Goal: Task Accomplishment & Management: Manage account settings

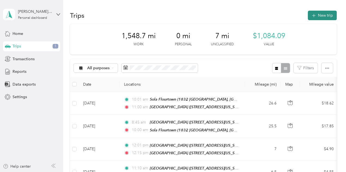
click at [318, 15] on button "New trip" at bounding box center [322, 16] width 29 height 10
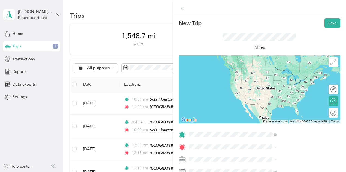
click at [277, 78] on div "[GEOGRAPHIC_DATA] [GEOGRAPHIC_DATA] [STREET_ADDRESS][US_STATE]" at bounding box center [284, 73] width 55 height 11
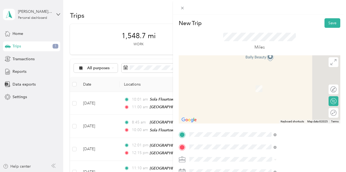
click at [281, 91] on div "[GEOGRAPHIC_DATA][STREET_ADDRESS][US_STATE][GEOGRAPHIC_DATA]" at bounding box center [284, 85] width 55 height 11
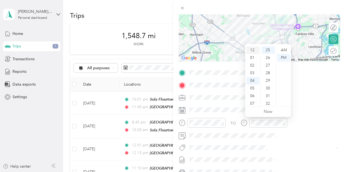
click at [254, 49] on div "12" at bounding box center [252, 50] width 13 height 8
click at [254, 104] on div "11" at bounding box center [252, 106] width 13 height 8
click at [269, 55] on div "10" at bounding box center [268, 54] width 13 height 8
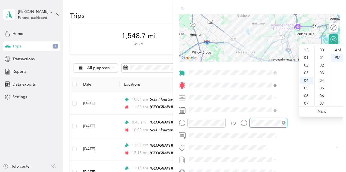
scroll to position [191, 0]
click at [308, 104] on div "11" at bounding box center [306, 104] width 13 height 8
click at [321, 48] on div "25" at bounding box center [322, 50] width 13 height 8
click at [324, 88] on div "30" at bounding box center [322, 89] width 13 height 8
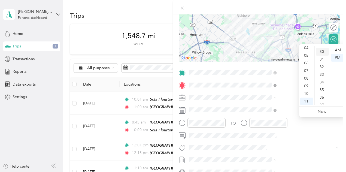
scroll to position [229, 0]
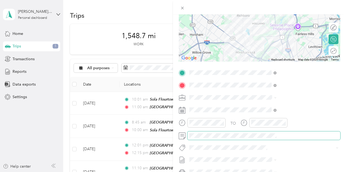
click at [289, 132] on span at bounding box center [264, 135] width 153 height 9
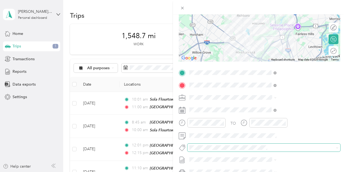
click at [280, 150] on span at bounding box center [260, 148] width 144 height 6
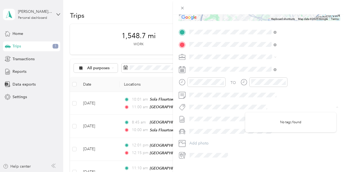
scroll to position [101, 0]
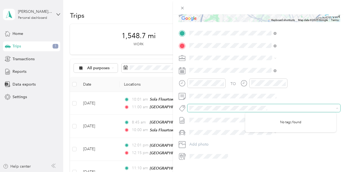
click at [336, 108] on icon at bounding box center [337, 108] width 2 height 2
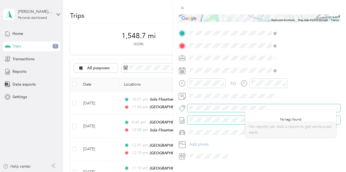
click at [319, 172] on div "New Trip Save This trip cannot be edited because it is either under review, app…" at bounding box center [171, 172] width 343 height 0
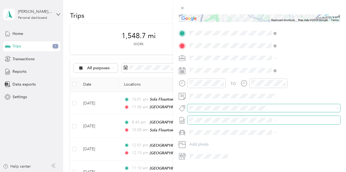
click at [334, 120] on span at bounding box center [264, 120] width 153 height 9
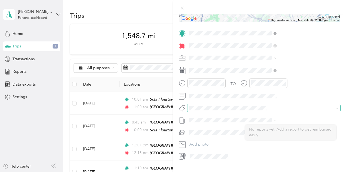
click at [322, 115] on div "TO Add photo" at bounding box center [260, 95] width 162 height 132
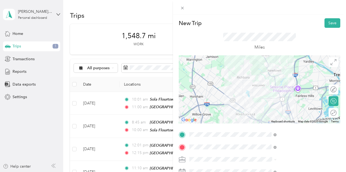
scroll to position [0, 0]
click at [329, 24] on button "Save" at bounding box center [333, 23] width 16 height 10
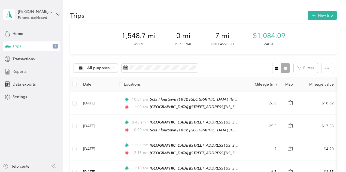
click at [42, 68] on div "Reports" at bounding box center [31, 72] width 57 height 10
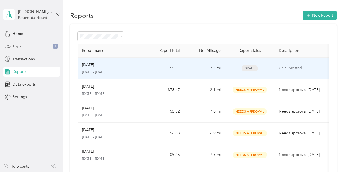
click at [128, 67] on div "[DATE]" at bounding box center [110, 65] width 57 height 6
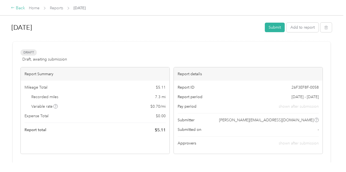
click at [19, 9] on div "Back" at bounding box center [18, 8] width 14 height 7
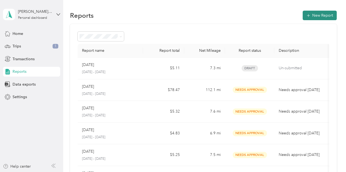
click at [319, 17] on button "New Report" at bounding box center [320, 16] width 34 height 10
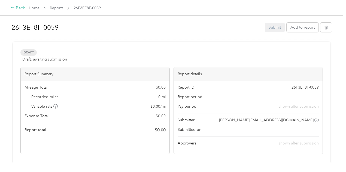
click at [14, 9] on icon at bounding box center [13, 8] width 4 height 4
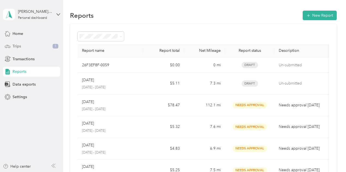
click at [35, 49] on div "Trips 1" at bounding box center [31, 46] width 57 height 10
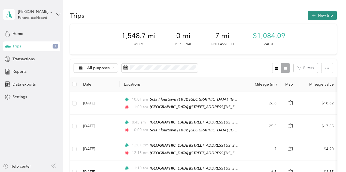
click at [323, 17] on button "New trip" at bounding box center [322, 16] width 29 height 10
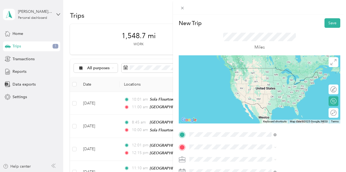
click at [279, 89] on span "[STREET_ADDRESS][US_STATE]" at bounding box center [284, 88] width 55 height 5
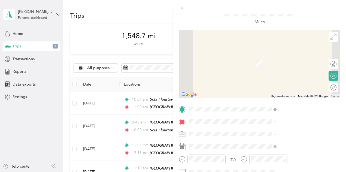
scroll to position [31, 0]
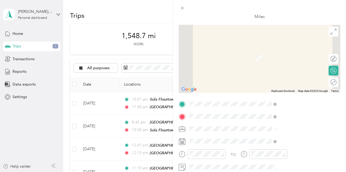
click at [283, 60] on div "[GEOGRAPHIC_DATA] [GEOGRAPHIC_DATA] [STREET_ADDRESS][US_STATE]" at bounding box center [284, 55] width 55 height 11
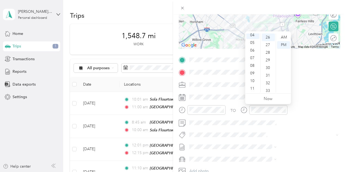
scroll to position [0, 0]
click at [253, 38] on div "12" at bounding box center [252, 38] width 13 height 8
click at [255, 44] on div "01" at bounding box center [252, 45] width 13 height 8
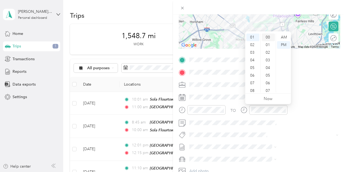
click at [270, 35] on div "00" at bounding box center [268, 38] width 13 height 8
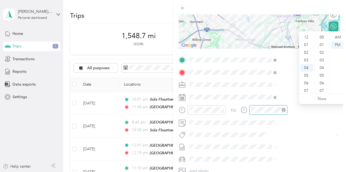
scroll to position [198, 0]
click at [309, 43] on div "01" at bounding box center [306, 44] width 13 height 8
click at [326, 38] on div "25" at bounding box center [322, 41] width 13 height 8
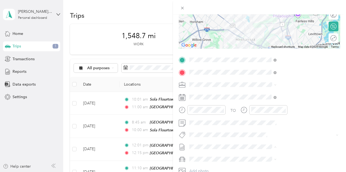
click at [277, 139] on span "[DATE] Draft" at bounding box center [290, 137] width 83 height 5
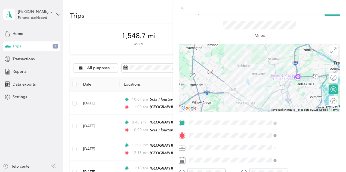
scroll to position [9, 0]
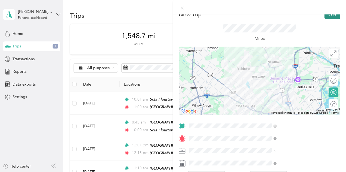
click at [328, 17] on button "Save" at bounding box center [333, 15] width 16 height 10
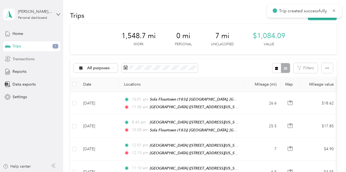
click at [44, 61] on div "Transactions" at bounding box center [31, 59] width 57 height 10
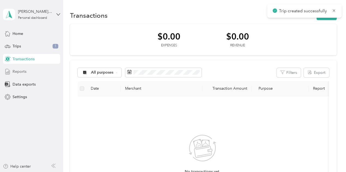
click at [38, 73] on div "Reports" at bounding box center [31, 72] width 57 height 10
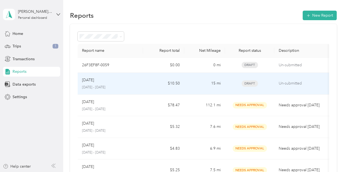
click at [119, 80] on div "[DATE]" at bounding box center [110, 80] width 57 height 6
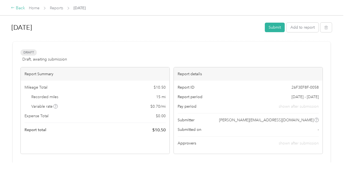
click at [17, 8] on div "Back" at bounding box center [18, 8] width 14 height 7
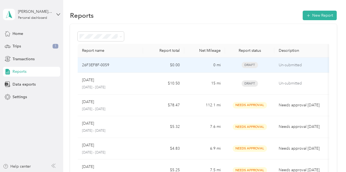
click at [301, 65] on p "Un-submitted" at bounding box center [302, 65] width 46 height 6
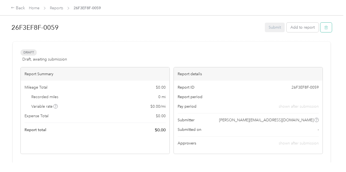
click at [326, 28] on icon "button" at bounding box center [326, 27] width 0 height 1
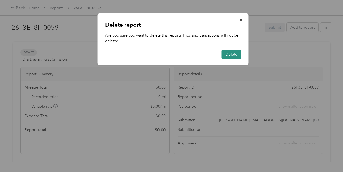
click at [235, 54] on button "Delete" at bounding box center [231, 55] width 19 height 10
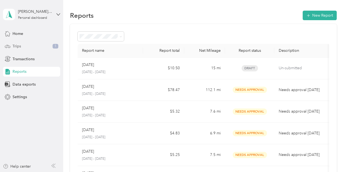
click at [27, 45] on div "Trips 1" at bounding box center [31, 46] width 57 height 10
